Goal: Check status: Check status

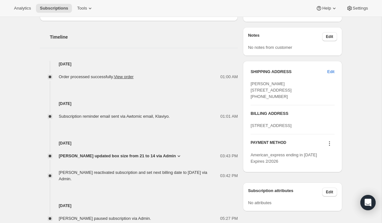
scroll to position [230, 0]
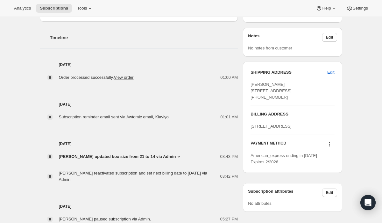
click at [161, 177] on div "[PERSON_NAME] reactivated subscription and set next billing date to [DATE] via …" at bounding box center [140, 176] width 162 height 13
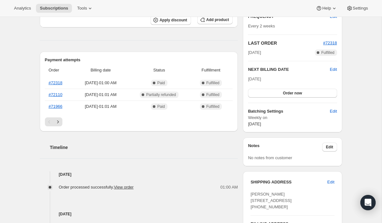
scroll to position [110, 0]
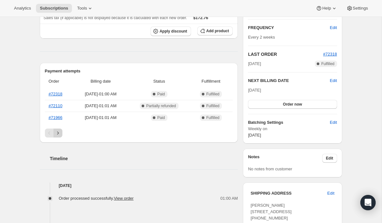
click at [55, 132] on icon "Next" at bounding box center [58, 133] width 6 height 6
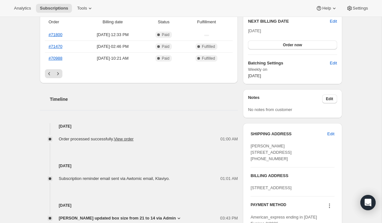
scroll to position [119, 0]
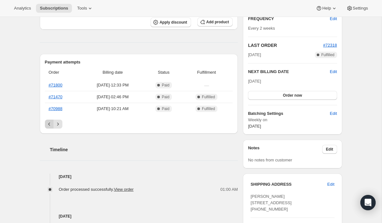
click at [47, 123] on icon "Previous" at bounding box center [49, 124] width 6 height 6
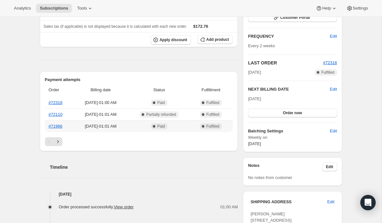
scroll to position [94, 0]
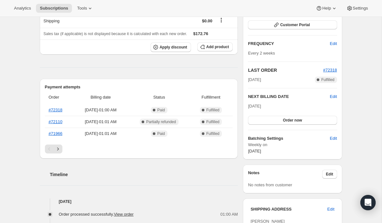
click at [90, 166] on div "Timeline" at bounding box center [139, 167] width 198 height 19
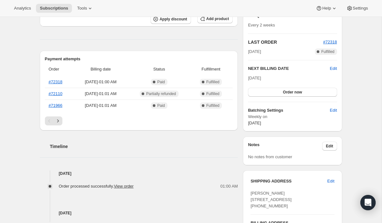
scroll to position [121, 0]
click at [55, 94] on link "#72110" at bounding box center [56, 93] width 14 height 5
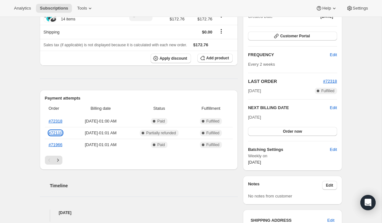
scroll to position [0, 0]
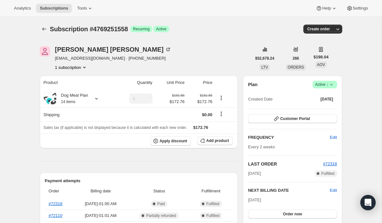
click at [65, 47] on div "Elaine Goldberg" at bounding box center [113, 49] width 116 height 6
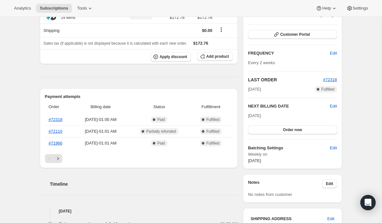
scroll to position [91, 0]
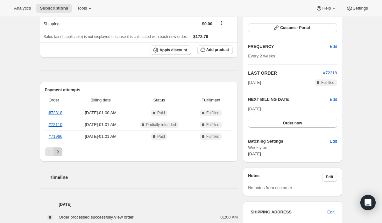
click at [59, 148] on icon "Next" at bounding box center [58, 151] width 6 height 6
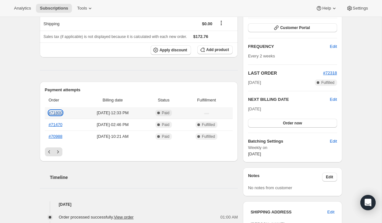
click at [52, 113] on link "#71800" at bounding box center [56, 112] width 14 height 5
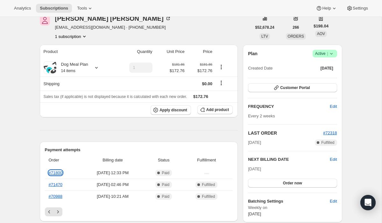
scroll to position [0, 0]
